Goal: Check status

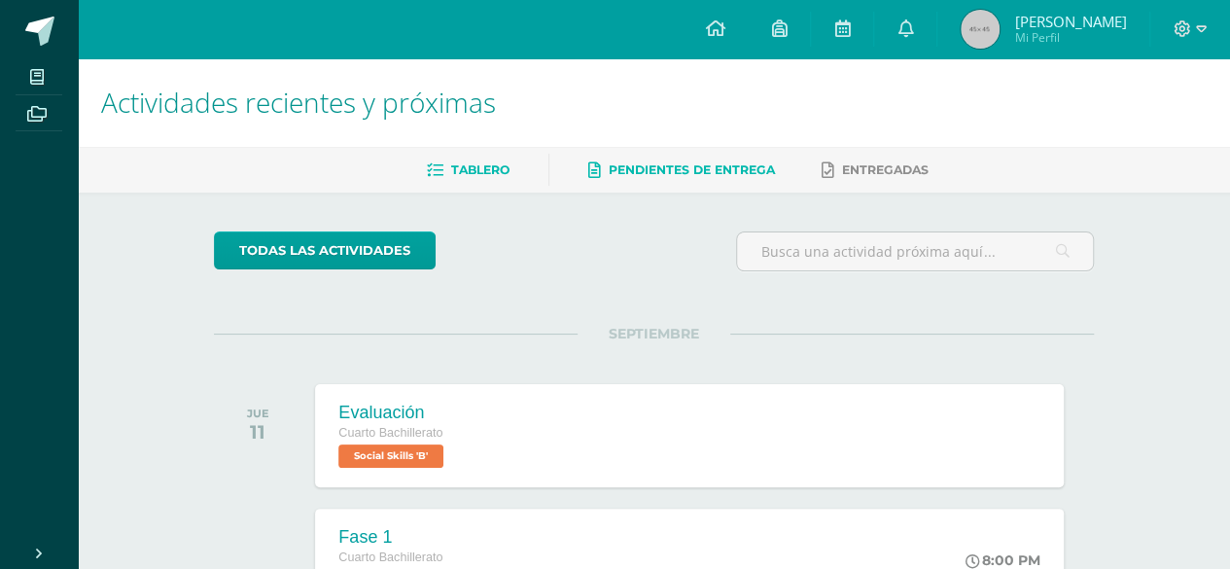
click at [675, 162] on span "Pendientes de entrega" at bounding box center [692, 169] width 166 height 15
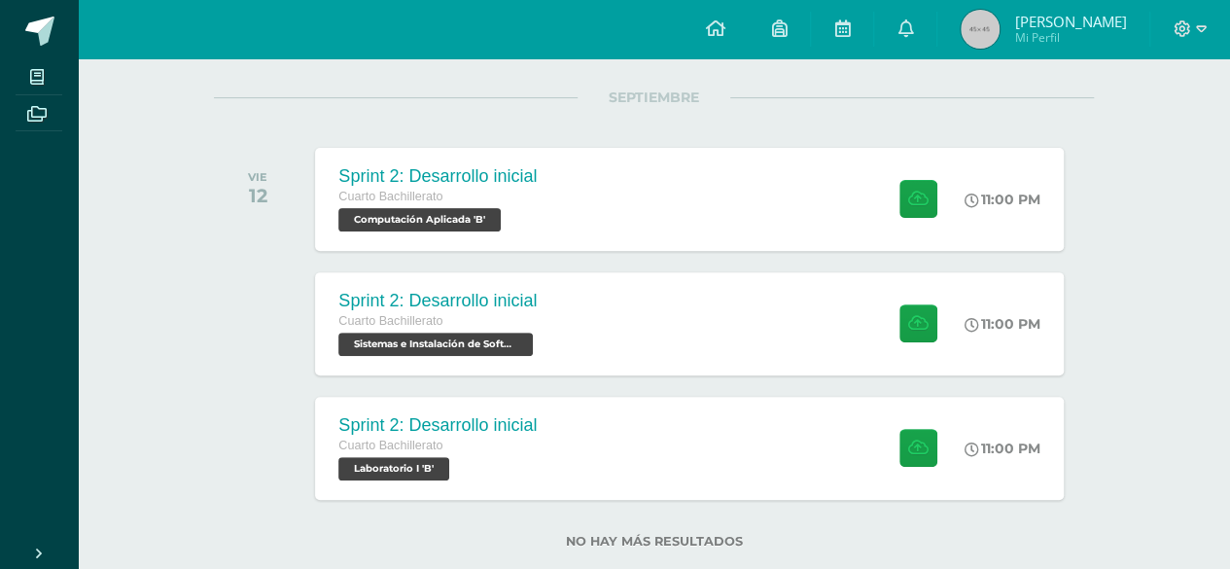
scroll to position [277, 0]
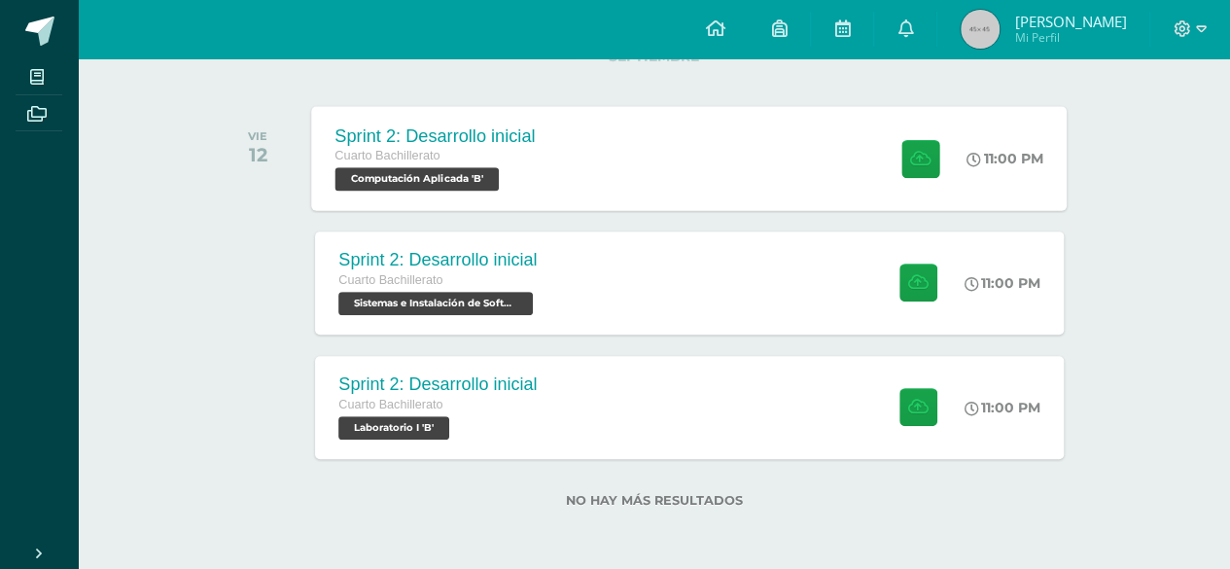
click at [461, 167] on span "Computación Aplicada 'B'" at bounding box center [417, 178] width 164 height 23
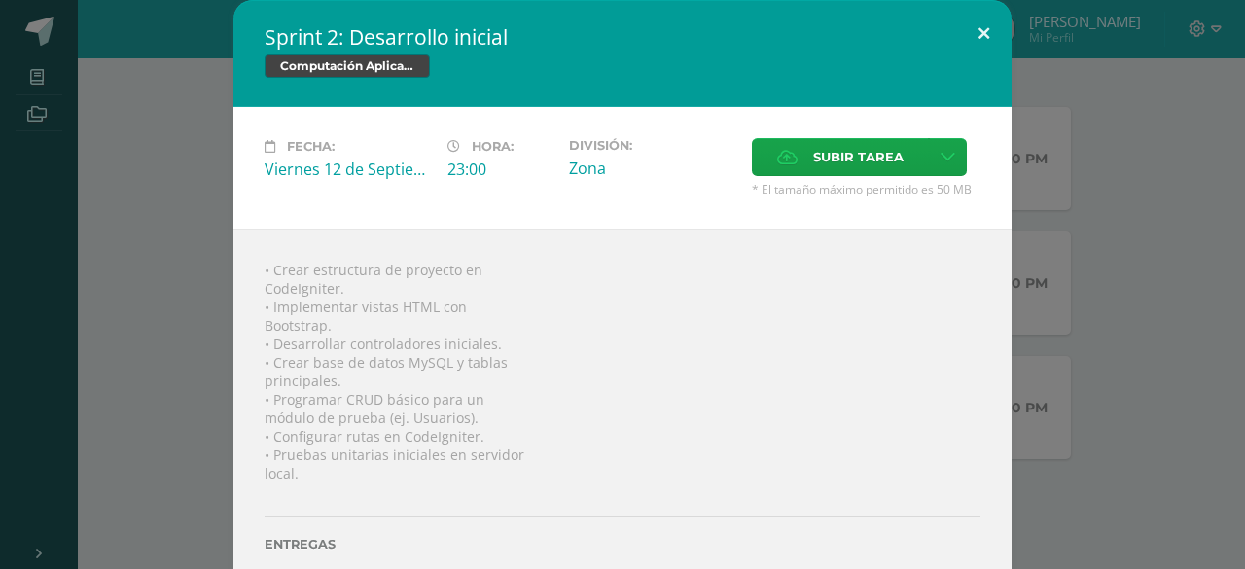
click at [978, 23] on button at bounding box center [983, 33] width 55 height 66
